Goal: Complete application form: Complete application form

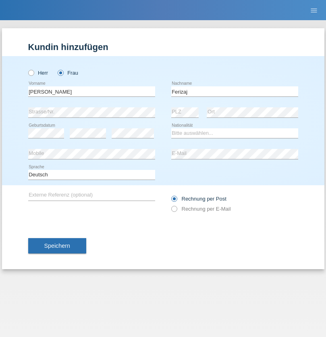
type input "Ferizaj"
select select "ME"
select select "C"
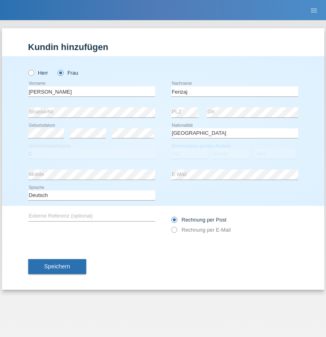
select select "29"
select select "01"
select select "1996"
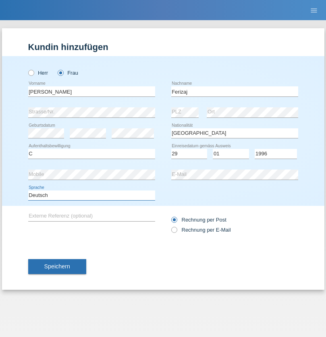
select select "en"
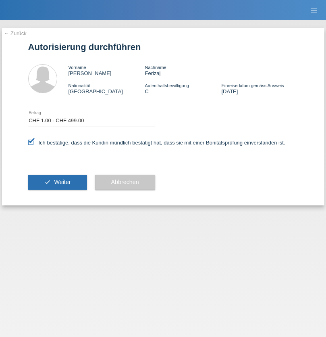
select select "1"
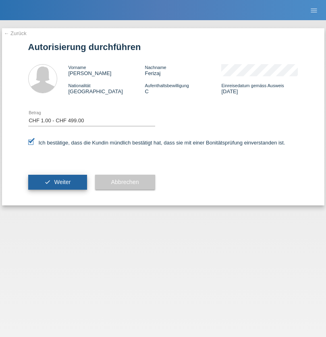
click at [57, 182] on span "Weiter" at bounding box center [62, 182] width 17 height 6
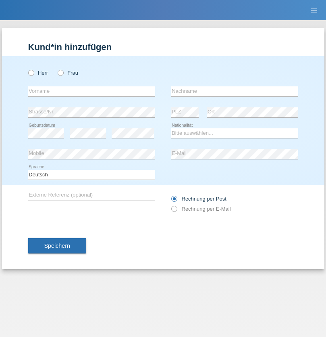
radio input "true"
click at [92, 91] on input "text" at bounding box center [91, 91] width 127 height 10
type input "Shanas"
click at [235, 91] on input "text" at bounding box center [234, 91] width 127 height 10
type input "Baranati"
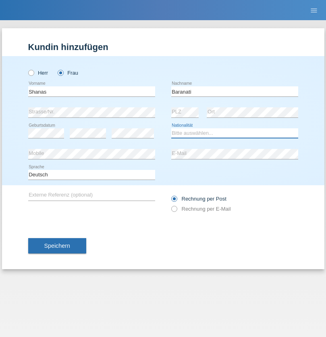
select select "CH"
